Goal: Task Accomplishment & Management: Manage account settings

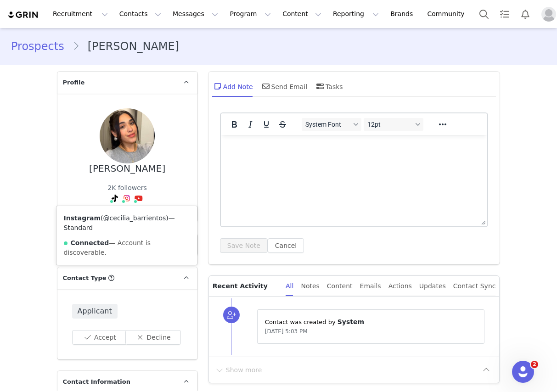
click at [109, 222] on link "@cecilia_barrientos" at bounding box center [134, 217] width 63 height 7
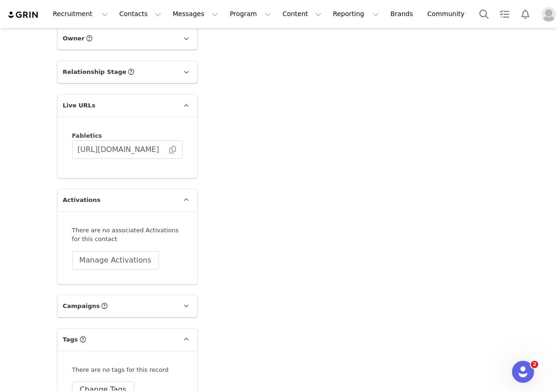
scroll to position [2730, 0]
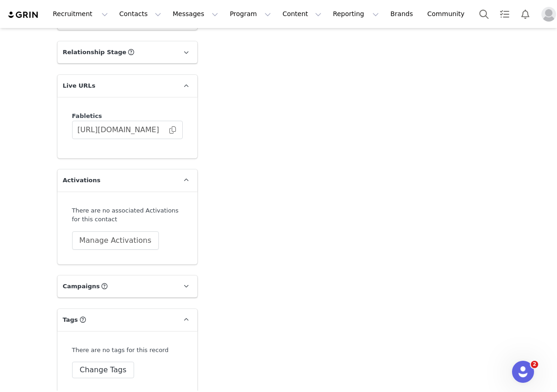
click at [98, 372] on div "There are no tags for this record Change Tags" at bounding box center [127, 362] width 140 height 62
click at [100, 362] on button "Change Tags" at bounding box center [103, 370] width 62 height 17
click at [96, 346] on div at bounding box center [127, 360] width 111 height 28
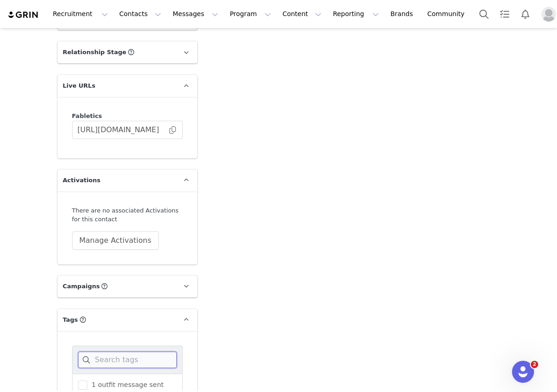
click at [95, 352] on input at bounding box center [127, 360] width 99 height 17
click at [106, 374] on div "Aub Approved" at bounding box center [127, 385] width 111 height 23
click at [106, 381] on span "Aub Approved" at bounding box center [112, 385] width 51 height 9
click at [87, 381] on input "Aub Approved" at bounding box center [87, 381] width 0 height 0
click at [106, 352] on input "au" at bounding box center [127, 360] width 99 height 17
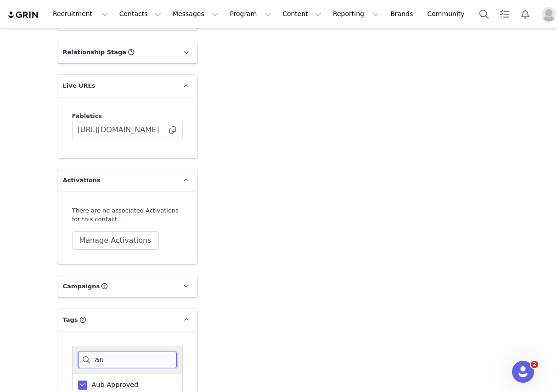
click at [106, 352] on input "au" at bounding box center [127, 360] width 99 height 17
type input "yitt"
click at [119, 381] on span "[PERSON_NAME] potential" at bounding box center [132, 385] width 91 height 9
click at [87, 381] on input "yitty potential" at bounding box center [87, 381] width 0 height 0
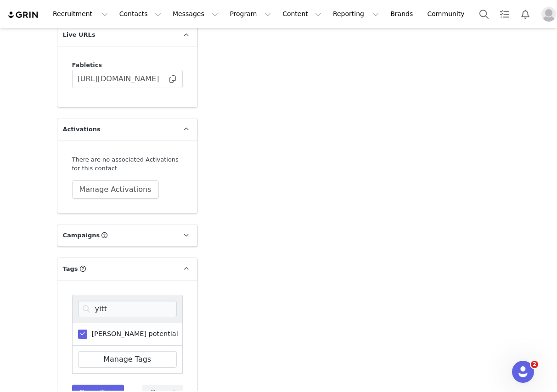
scroll to position [2804, 0]
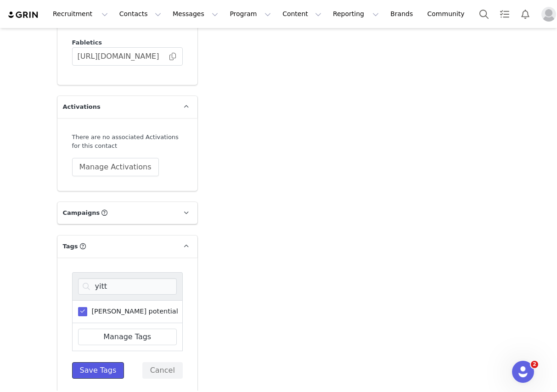
click at [85, 368] on button "Save Tags" at bounding box center [98, 370] width 52 height 17
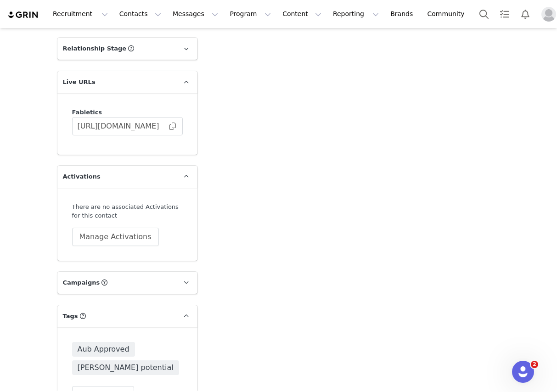
scroll to position [2758, 0]
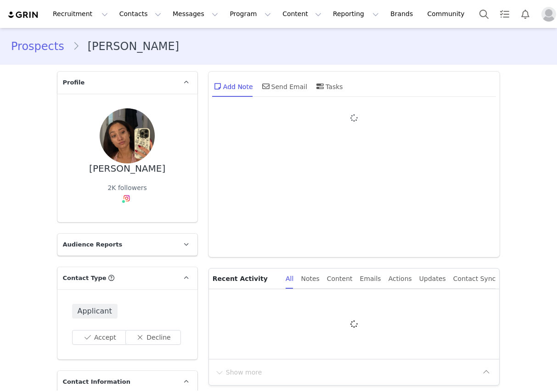
type input "+1 ([GEOGRAPHIC_DATA])"
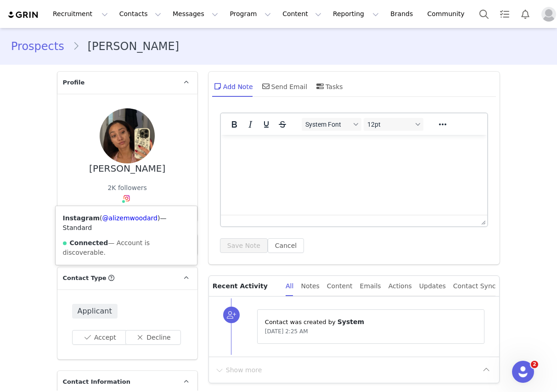
click at [134, 222] on div "Instagram ( @alizemwoodard ) — Standard Connected — Account is discoverable." at bounding box center [126, 235] width 141 height 59
click at [134, 220] on link "@alizemwoodard" at bounding box center [129, 217] width 55 height 7
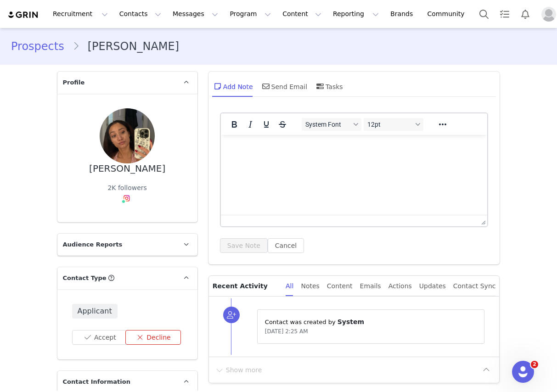
click at [172, 341] on button "Decline" at bounding box center [153, 337] width 56 height 15
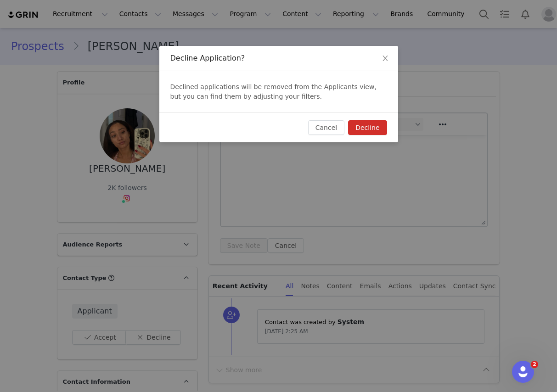
click at [384, 128] on button "Decline" at bounding box center [367, 127] width 39 height 15
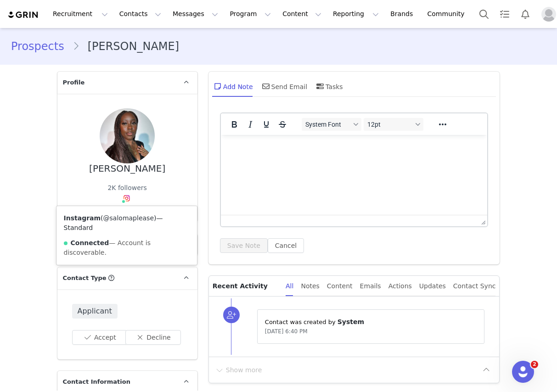
click at [123, 219] on link "@salomaplease" at bounding box center [128, 217] width 50 height 7
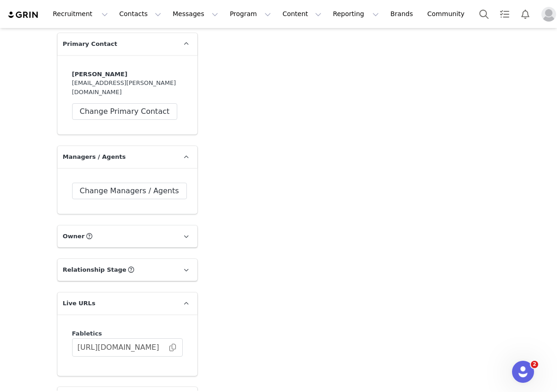
scroll to position [2730, 0]
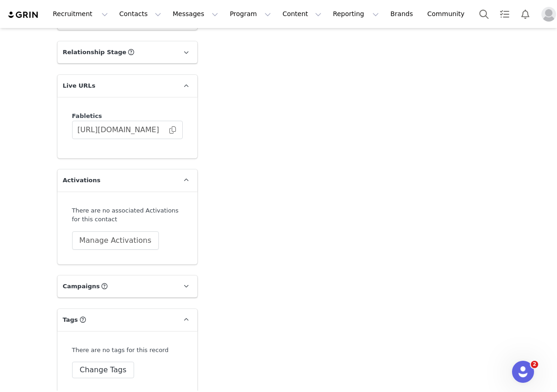
click at [118, 352] on div "There are no tags for this record Change Tags" at bounding box center [127, 362] width 111 height 33
click at [113, 368] on button "Change Tags" at bounding box center [103, 370] width 62 height 17
click at [110, 352] on input at bounding box center [127, 360] width 99 height 17
type input "aub"
click at [108, 381] on span "Aub Approved" at bounding box center [112, 385] width 51 height 9
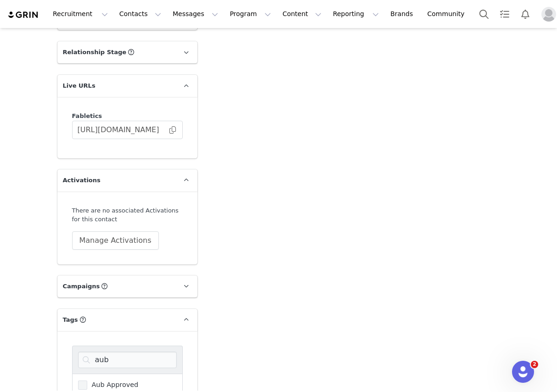
click at [87, 381] on input "Aub Approved" at bounding box center [87, 381] width 0 height 0
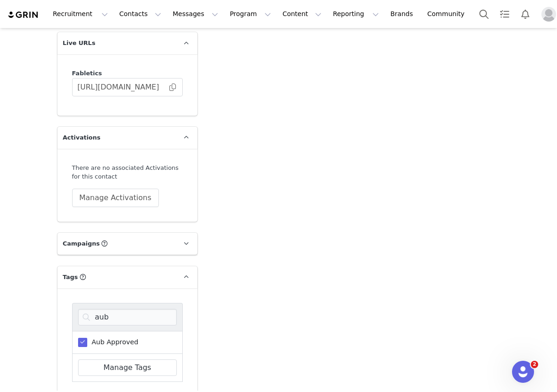
scroll to position [2804, 0]
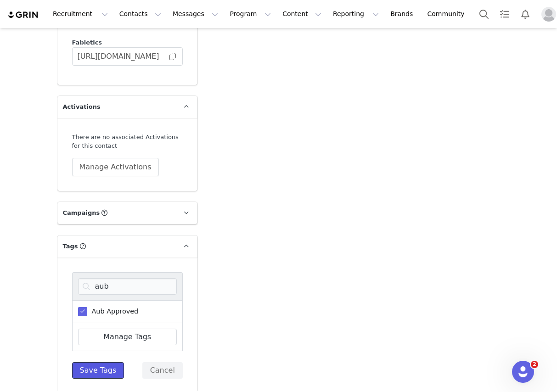
click at [107, 362] on button "Save Tags" at bounding box center [98, 370] width 52 height 17
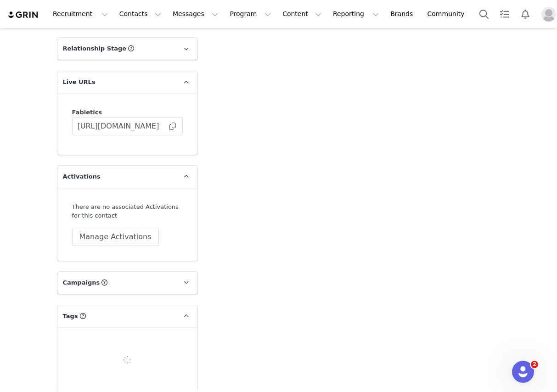
click at [106, 361] on div at bounding box center [127, 360] width 140 height 66
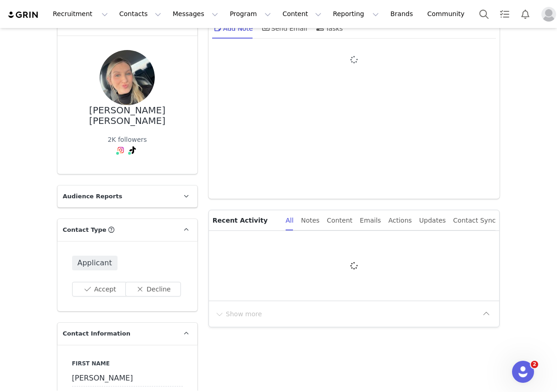
type input "+1 ([GEOGRAPHIC_DATA])"
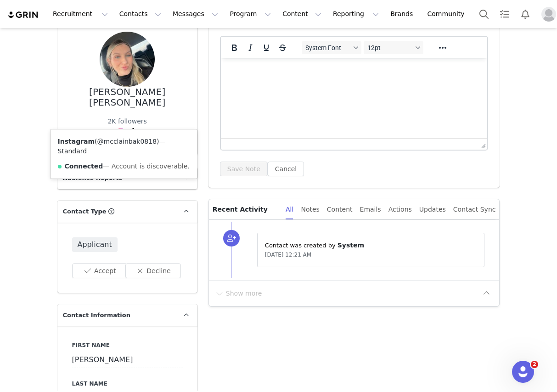
click at [114, 141] on link "@mcclainbak0818" at bounding box center [126, 141] width 59 height 7
click at [122, 135] on div "Instagram ( @mcclainbak0818 ) — Standard Connected — Account is discoverable." at bounding box center [121, 153] width 151 height 49
click at [123, 138] on link "@mcclainbak0818" at bounding box center [122, 141] width 59 height 7
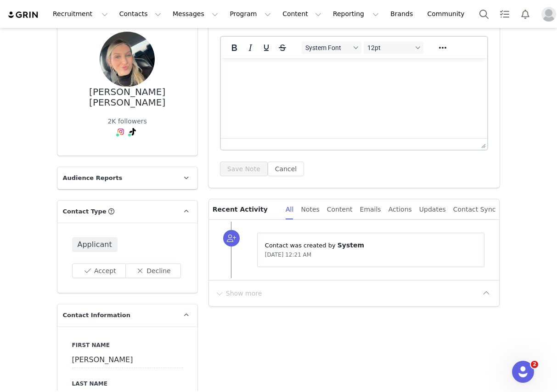
click at [156, 269] on div "Applicant Accept Decline" at bounding box center [127, 258] width 140 height 70
click at [171, 263] on button "Decline" at bounding box center [153, 270] width 56 height 15
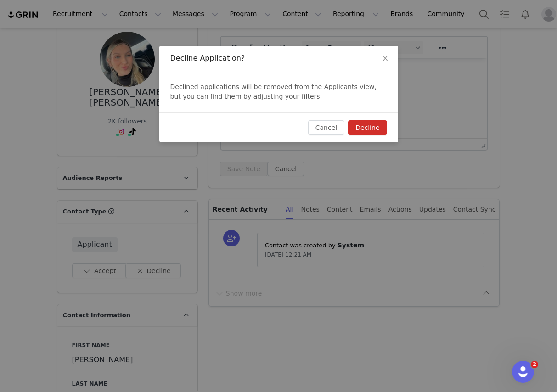
click at [377, 128] on button "Decline" at bounding box center [367, 127] width 39 height 15
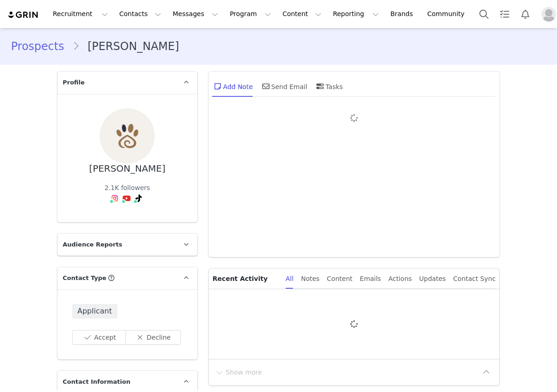
type input "+1 ([GEOGRAPHIC_DATA])"
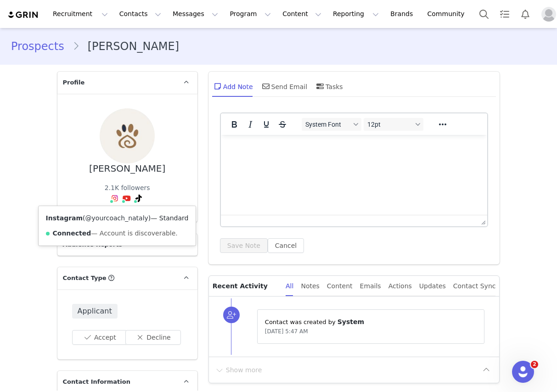
click at [109, 221] on link "@yourcoach_nataly" at bounding box center [116, 217] width 63 height 7
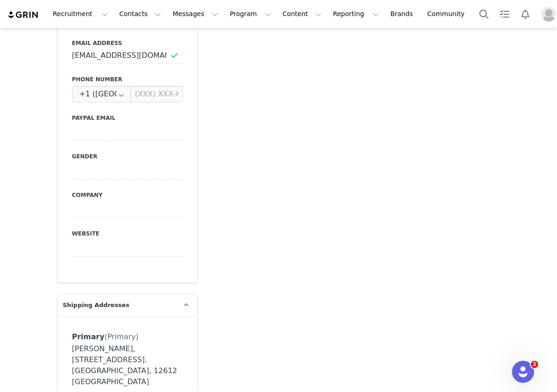
scroll to position [141, 0]
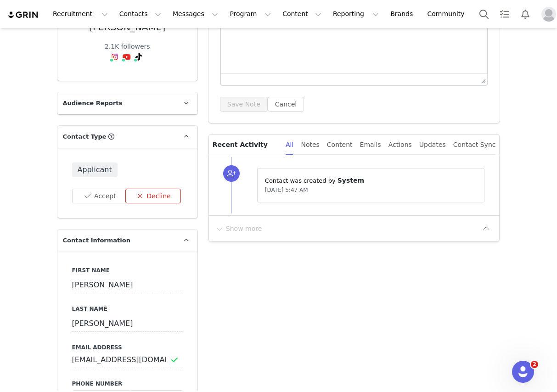
click at [155, 201] on button "Decline" at bounding box center [153, 196] width 56 height 15
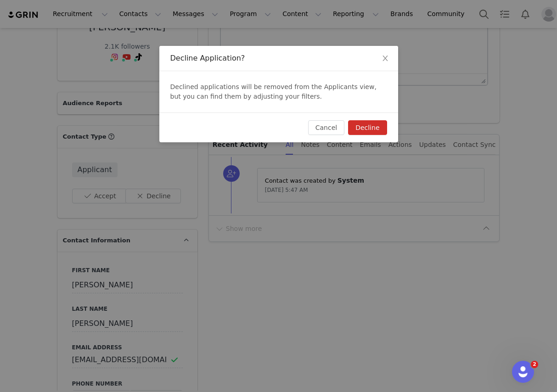
click at [366, 126] on button "Decline" at bounding box center [367, 127] width 39 height 15
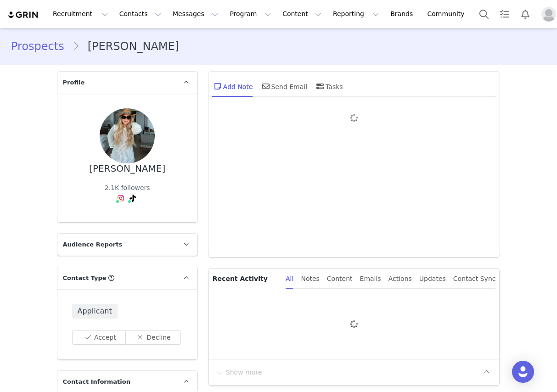
type input "+1 ([GEOGRAPHIC_DATA])"
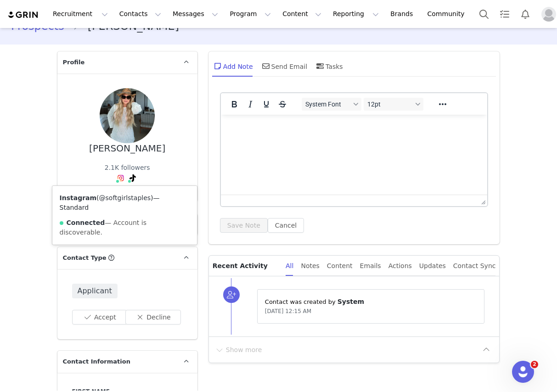
click at [112, 197] on link "@softgirlstaples" at bounding box center [125, 197] width 52 height 7
click at [128, 195] on link "@softgirlstaples" at bounding box center [121, 197] width 52 height 7
click at [122, 199] on link "@softgirlstaples" at bounding box center [125, 197] width 52 height 7
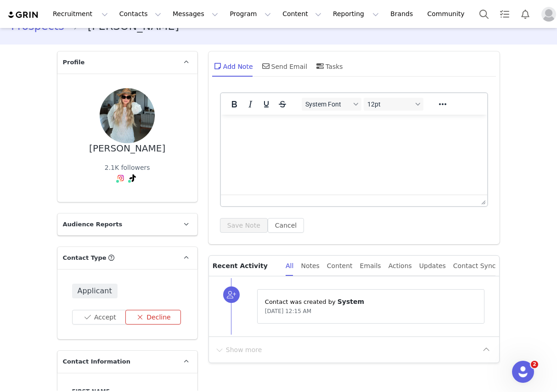
click at [149, 314] on button "Decline" at bounding box center [153, 317] width 56 height 15
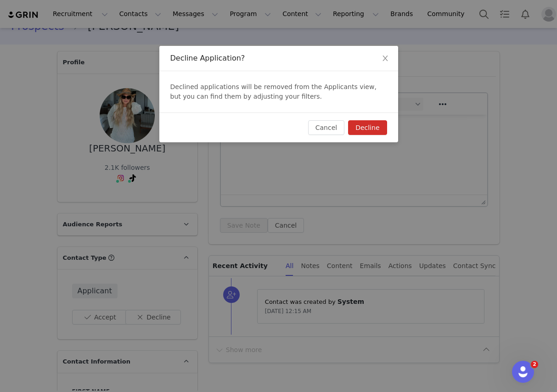
click at [357, 125] on button "Decline" at bounding box center [367, 127] width 39 height 15
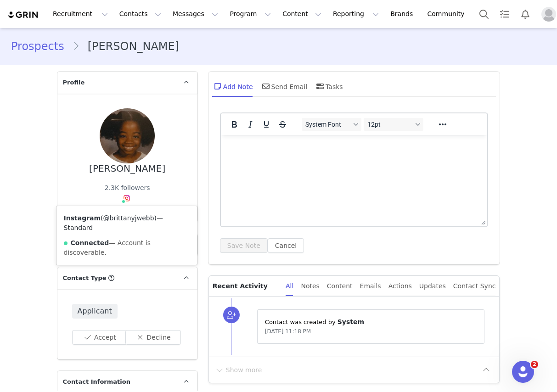
click at [116, 214] on link "@brittanyjwebb" at bounding box center [128, 217] width 51 height 7
click at [149, 339] on button "Decline" at bounding box center [153, 337] width 56 height 15
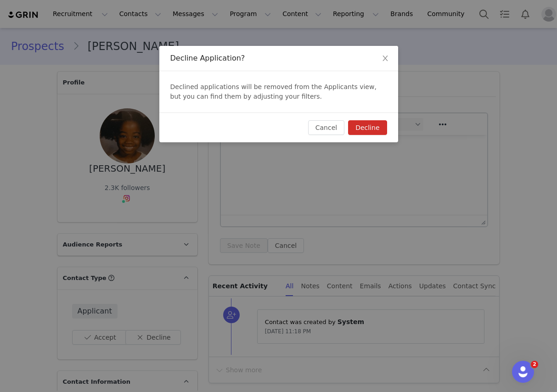
click at [370, 126] on button "Decline" at bounding box center [367, 127] width 39 height 15
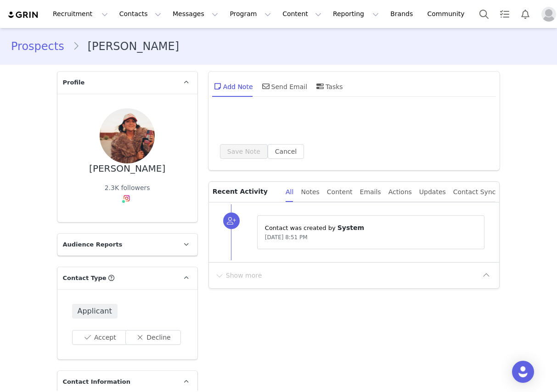
type input "+1 ([GEOGRAPHIC_DATA])"
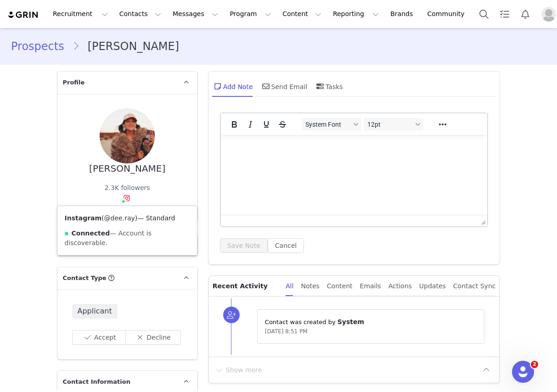
click at [124, 219] on link "@dee.ray" at bounding box center [119, 217] width 31 height 7
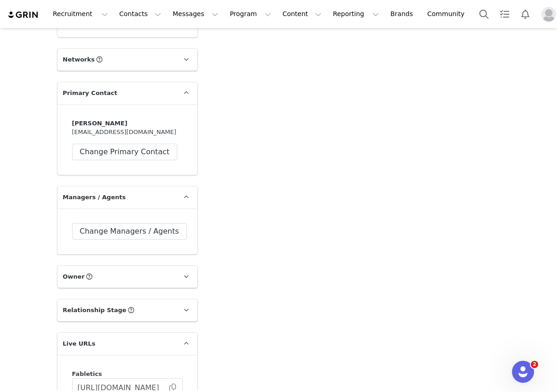
scroll to position [2730, 0]
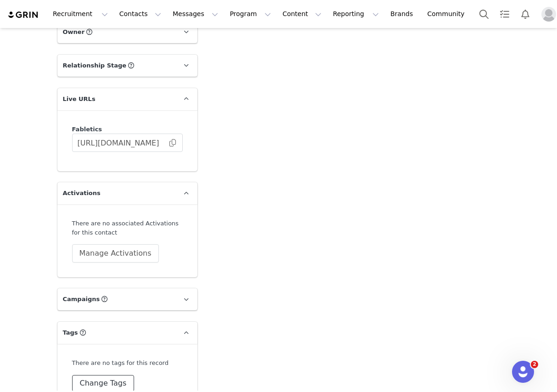
click at [92, 375] on button "Change Tags" at bounding box center [103, 383] width 62 height 17
click at [100, 364] on input at bounding box center [127, 372] width 99 height 17
type input "aub"
click at [101, 392] on span "Aub Approved" at bounding box center [112, 397] width 51 height 9
click at [87, 392] on input "Aub Approved" at bounding box center [87, 393] width 0 height 0
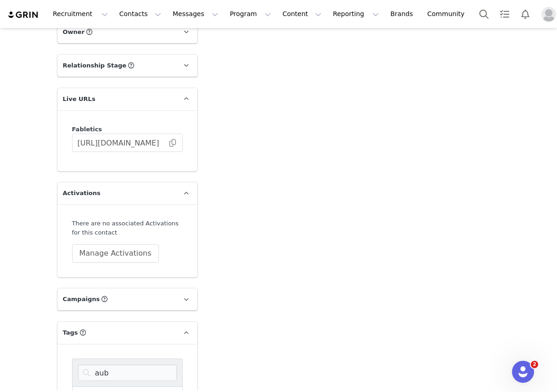
scroll to position [2804, 0]
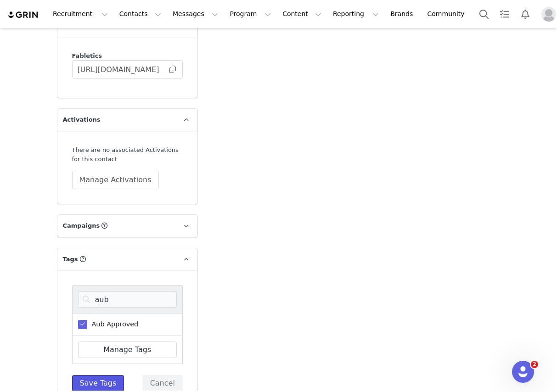
click at [101, 375] on button "Save Tags" at bounding box center [98, 383] width 52 height 17
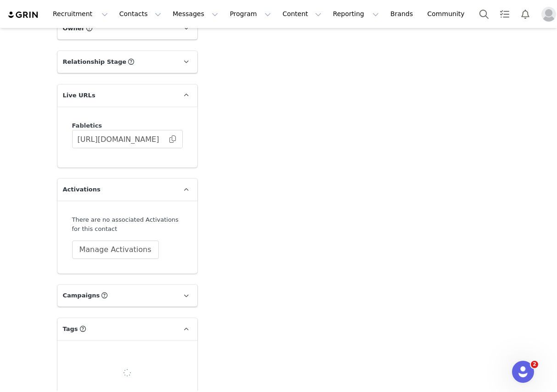
scroll to position [2740, 0]
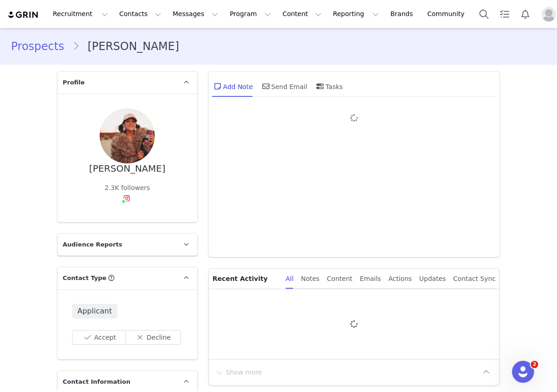
type input "+1 ([GEOGRAPHIC_DATA])"
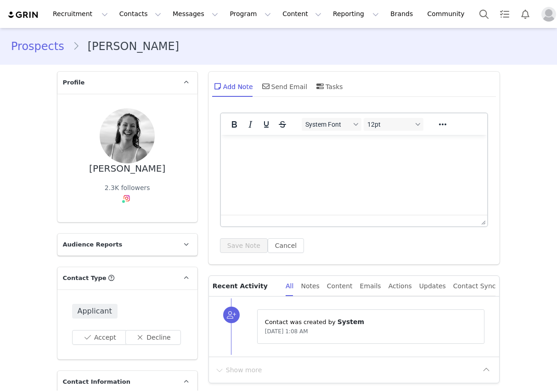
type input "+1 ([GEOGRAPHIC_DATA])"
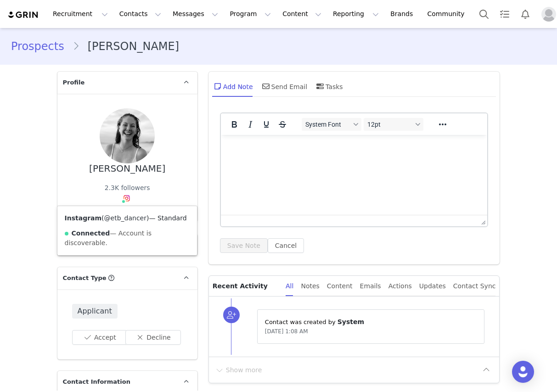
click at [114, 218] on link "@etb_dancer" at bounding box center [125, 217] width 42 height 7
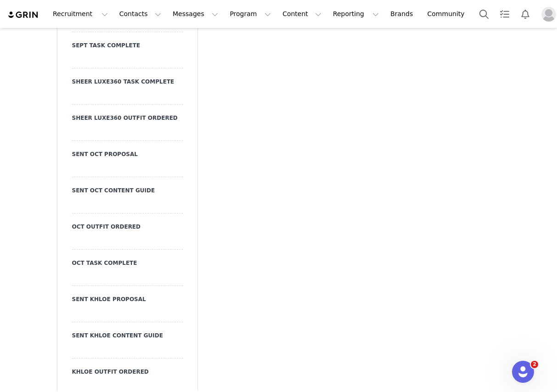
scroll to position [2330, 0]
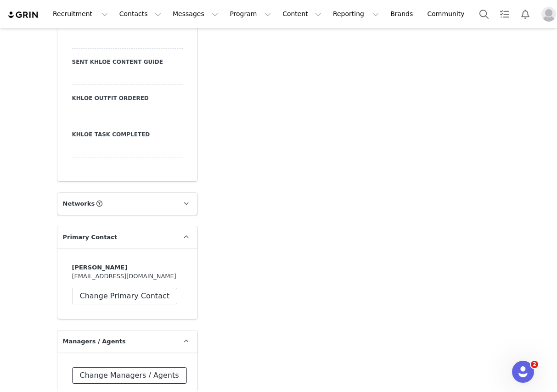
click at [84, 372] on button "Change Managers / Agents" at bounding box center [129, 375] width 115 height 17
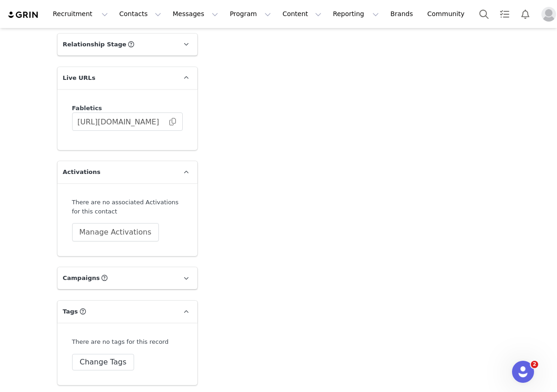
scroll to position [2814, 0]
click at [115, 355] on button "Change Tags" at bounding box center [103, 361] width 62 height 17
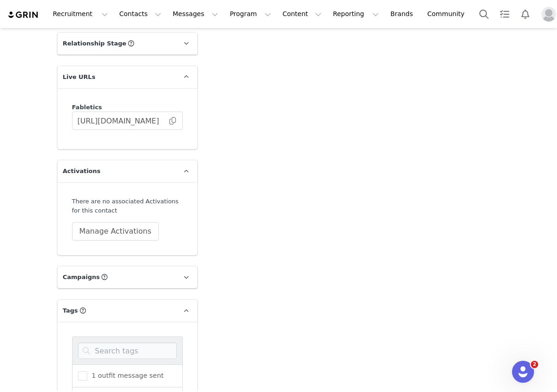
click at [113, 347] on input at bounding box center [127, 350] width 99 height 17
type input "aub"
click at [127, 377] on span "Aub Approved" at bounding box center [112, 375] width 51 height 9
click at [87, 371] on input "Aub Approved" at bounding box center [87, 371] width 0 height 0
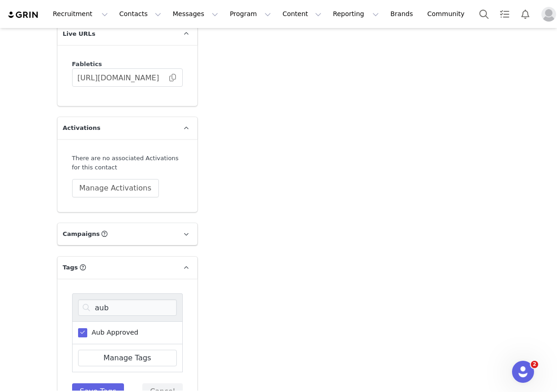
scroll to position [2888, 0]
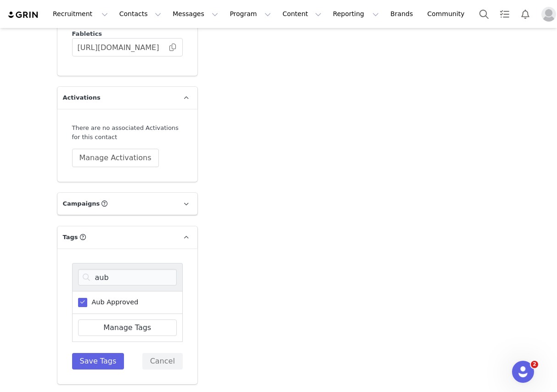
click at [83, 351] on div "aub Aub Approved Manage Tags Save Tags Cancel" at bounding box center [127, 316] width 111 height 106
click at [88, 361] on button "Save Tags" at bounding box center [98, 361] width 52 height 17
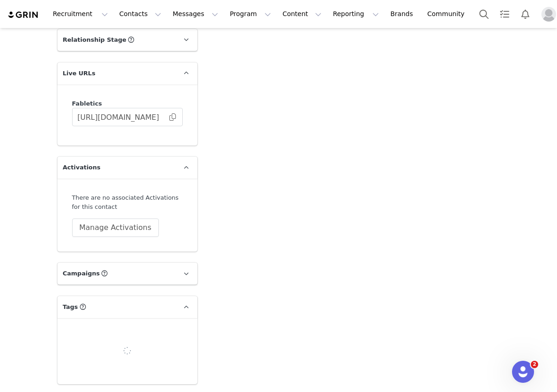
scroll to position [2824, 0]
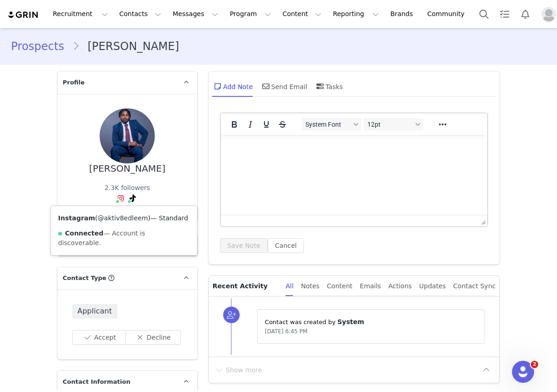
click at [116, 215] on link "@aktiv8edleem" at bounding box center [123, 217] width 50 height 7
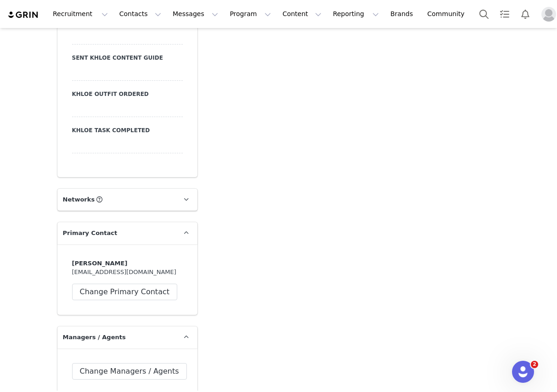
scroll to position [2752, 0]
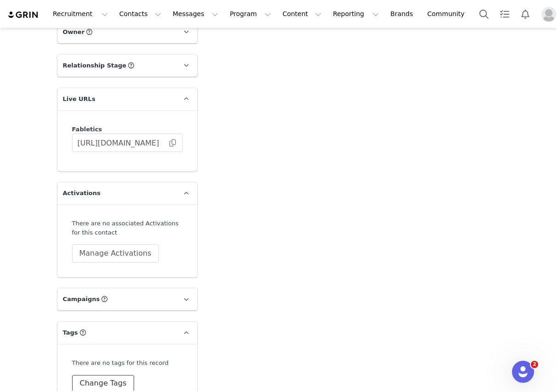
click at [109, 375] on button "Change Tags" at bounding box center [103, 383] width 62 height 17
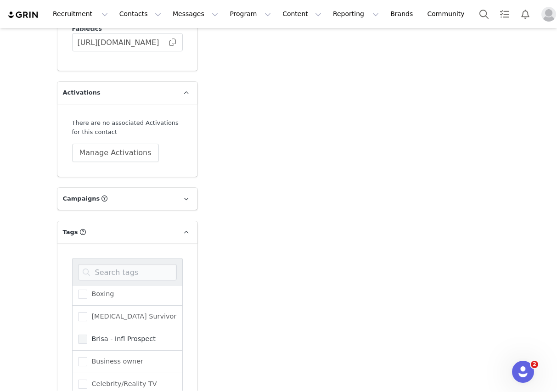
scroll to position [663, 0]
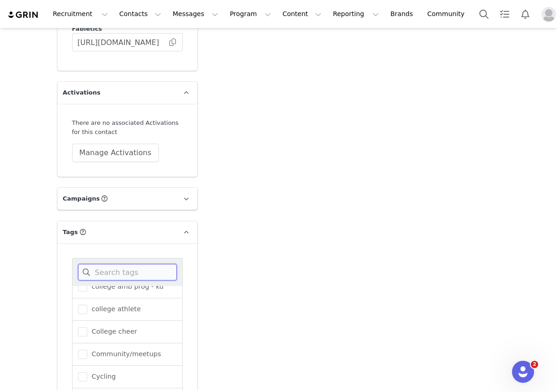
click at [112, 264] on input at bounding box center [127, 272] width 99 height 17
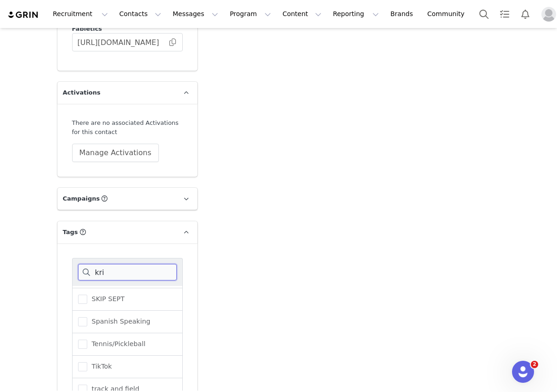
scroll to position [2825, 0]
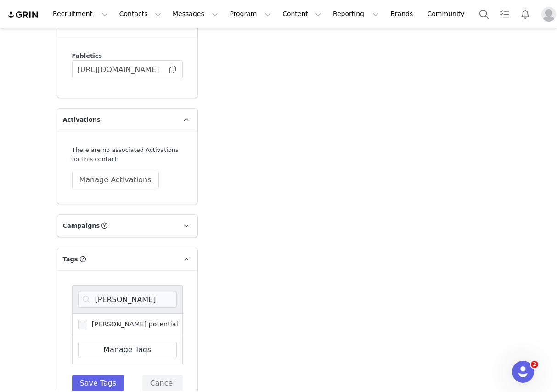
drag, startPoint x: 108, startPoint y: 307, endPoint x: 109, endPoint y: 298, distance: 9.2
click at [108, 319] on label "kristi potential" at bounding box center [128, 324] width 100 height 11
click at [87, 320] on input "kristi potential" at bounding box center [87, 320] width 0 height 0
click at [108, 291] on input "kristi" at bounding box center [127, 299] width 99 height 17
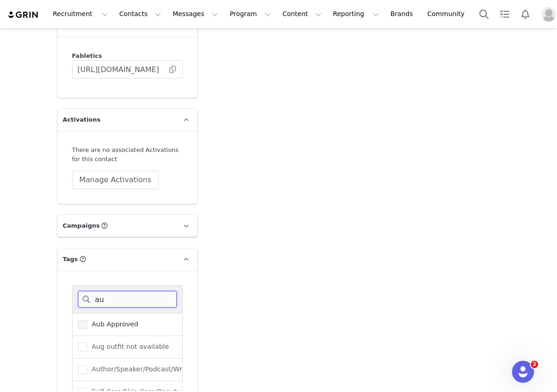
type input "au"
click at [105, 320] on span "Aub Approved" at bounding box center [112, 324] width 51 height 9
click at [87, 320] on input "Aub Approved" at bounding box center [87, 320] width 0 height 0
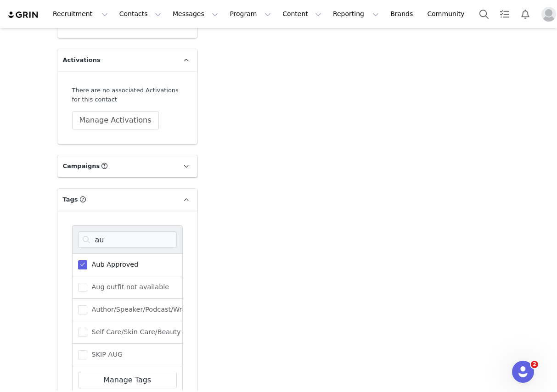
scroll to position [2917, 0]
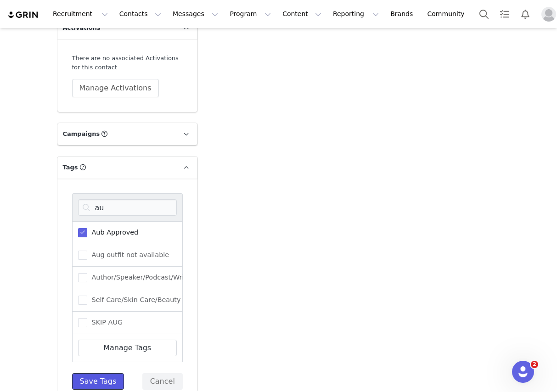
click at [94, 373] on button "Save Tags" at bounding box center [98, 381] width 52 height 17
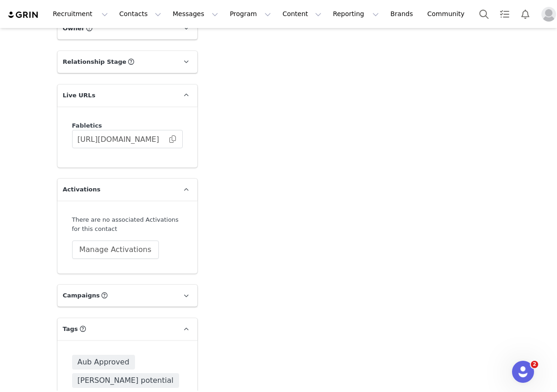
scroll to position [2780, 0]
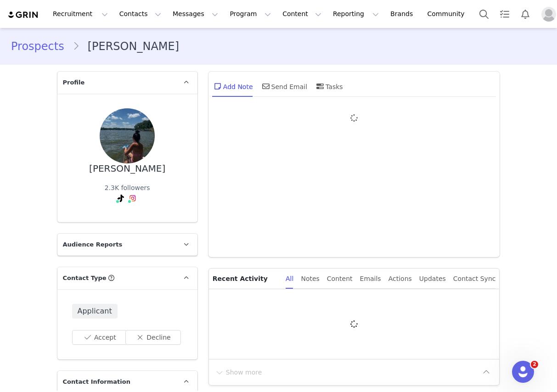
type input "+1 ([GEOGRAPHIC_DATA])"
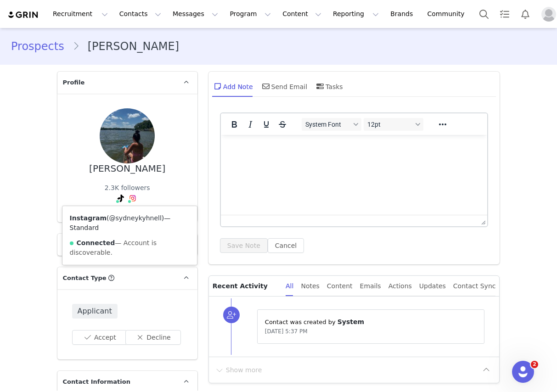
click at [133, 219] on link "@sydneykyhnell" at bounding box center [135, 217] width 52 height 7
click at [111, 219] on link "@_sydneykyhnell" at bounding box center [111, 217] width 56 height 7
